Goal: Communication & Community: Answer question/provide support

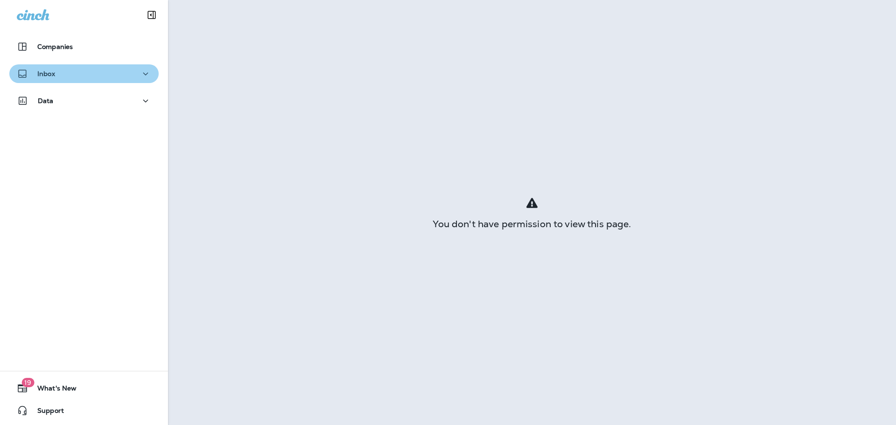
click at [132, 70] on div "Inbox" at bounding box center [84, 74] width 134 height 12
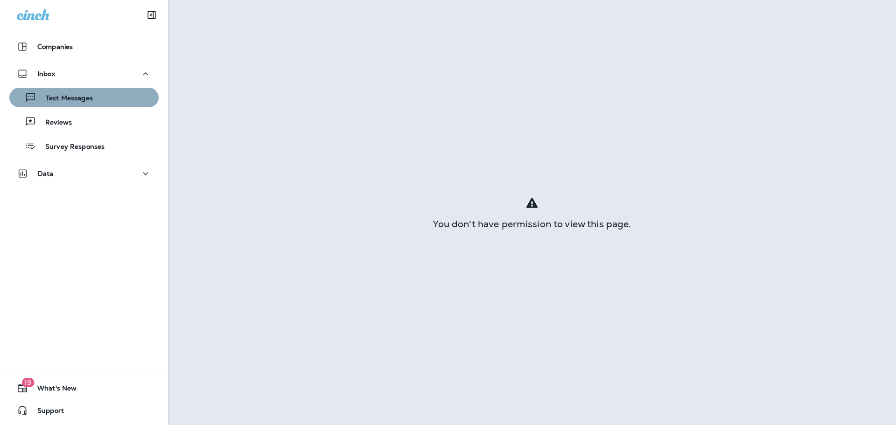
click at [110, 104] on div "Text Messages" at bounding box center [84, 98] width 142 height 14
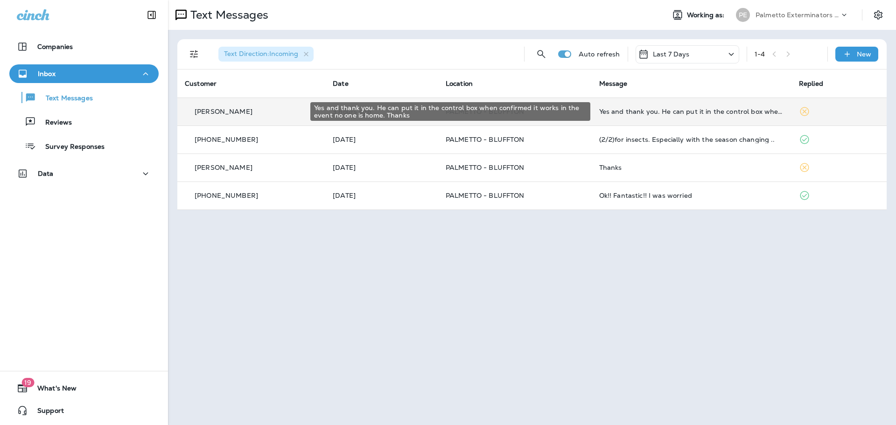
click at [617, 112] on div "Yes and thank you. He can put it in the control box when confirmed it works in …" at bounding box center [691, 111] width 185 height 7
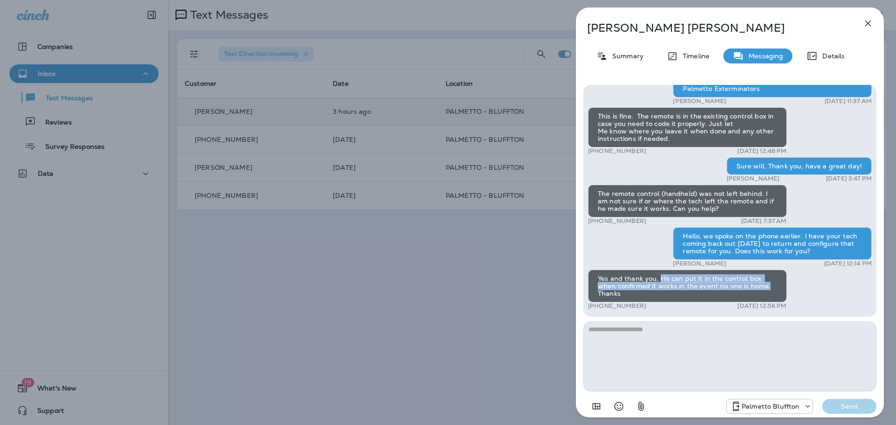
drag, startPoint x: 658, startPoint y: 280, endPoint x: 766, endPoint y: 286, distance: 107.5
click at [766, 286] on div "Yes and thank you. He can put it in the control box when confirmed it works in …" at bounding box center [687, 286] width 199 height 33
copy div "He can put it in the control box when confirmed it works in the event no one is…"
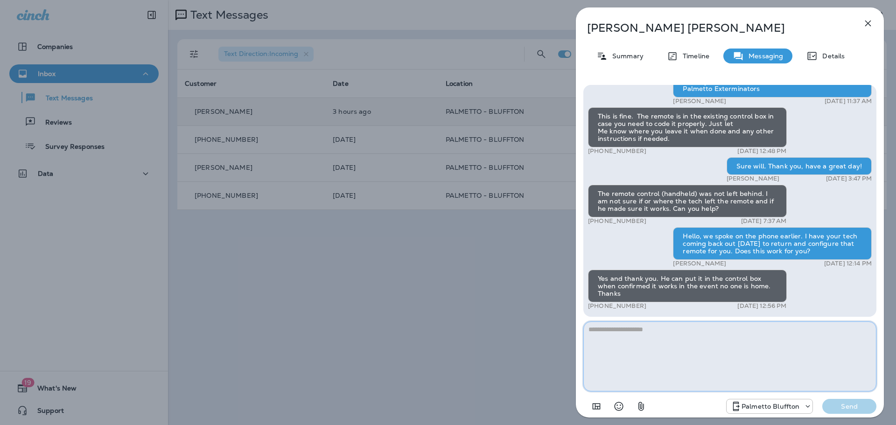
click at [704, 342] on textarea at bounding box center [729, 356] width 293 height 70
type textarea "**********"
click at [849, 408] on p "Send" at bounding box center [848, 406] width 39 height 8
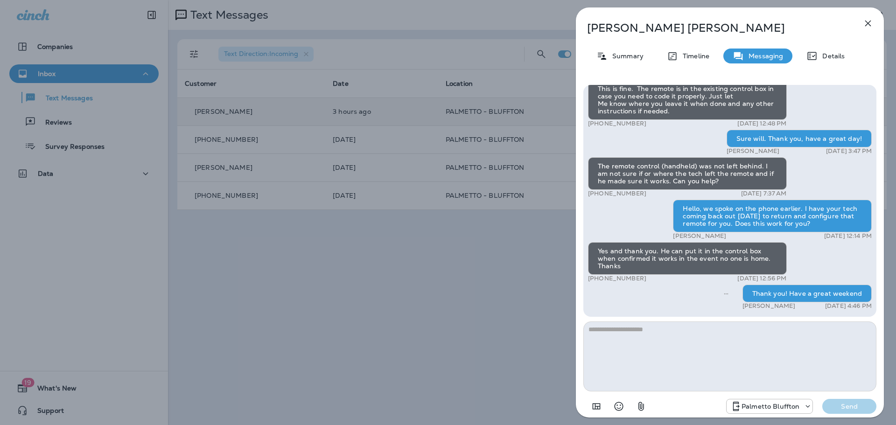
click at [359, 324] on div "Todd Fuqua Summary Timeline Messaging Details Hello, We have received the part …" at bounding box center [448, 212] width 896 height 425
